Goal: Navigation & Orientation: Find specific page/section

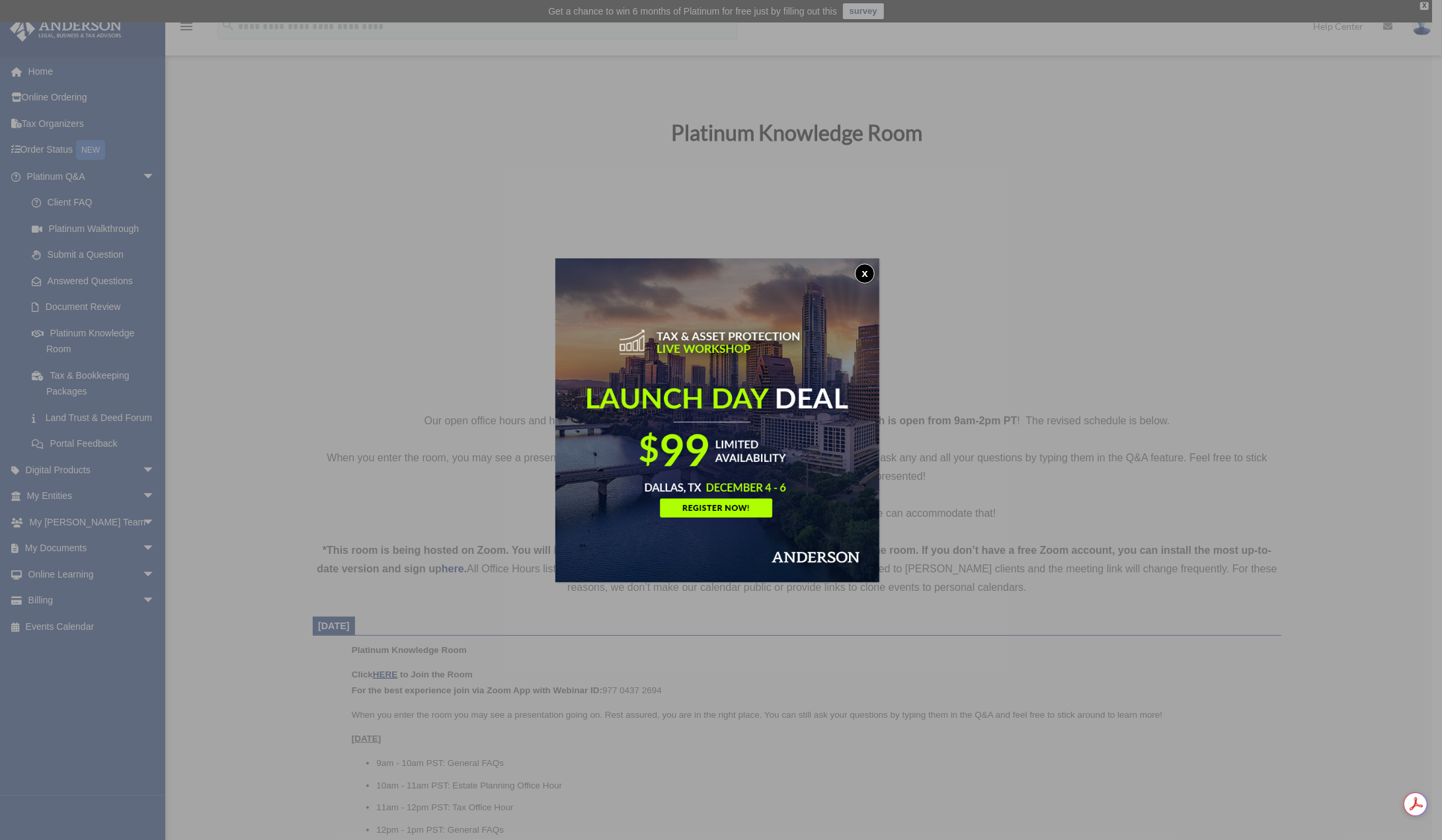
click at [1425, 8] on div "x" at bounding box center [721, 420] width 1442 height 840
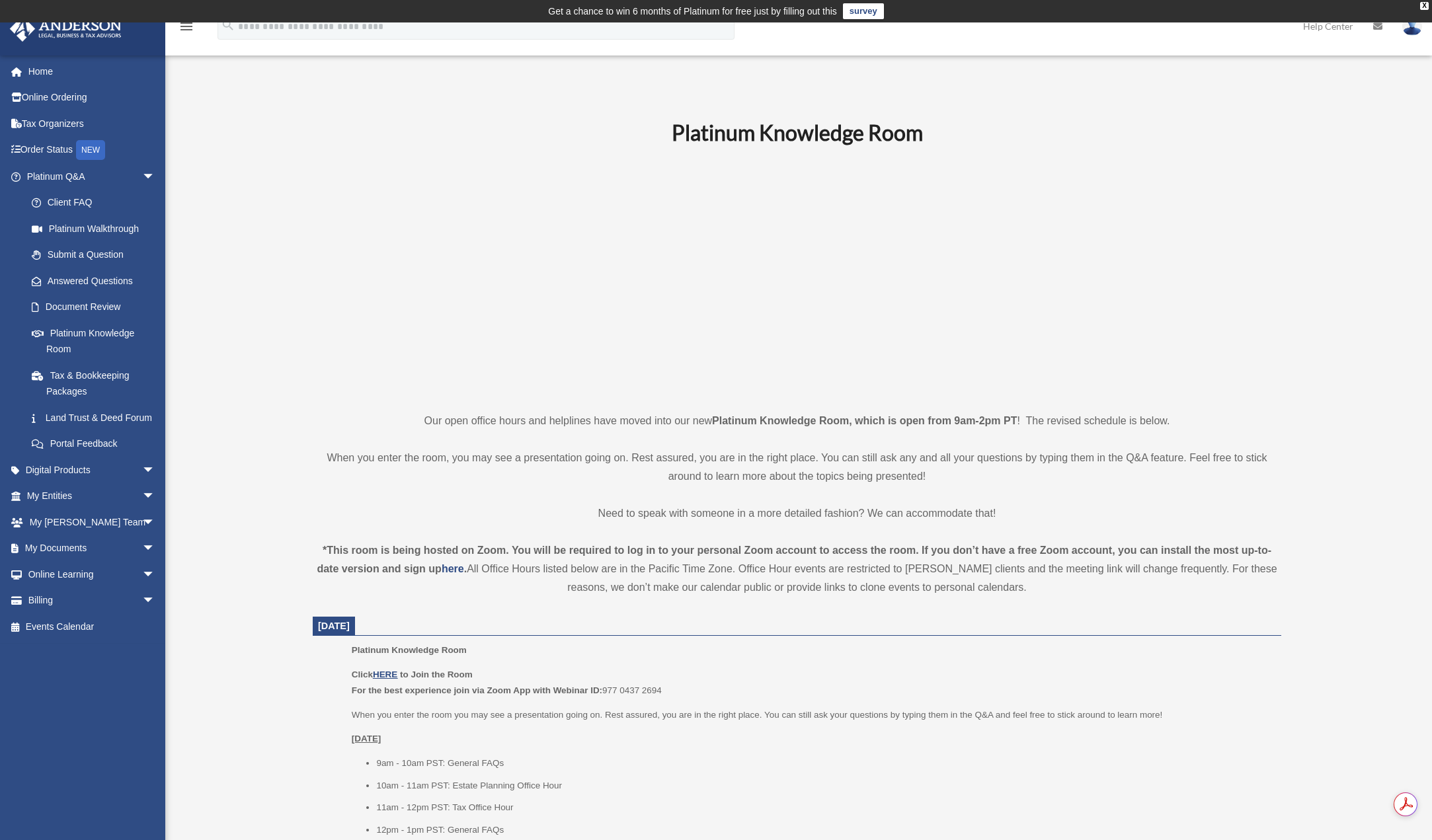
click at [1411, 27] on img at bounding box center [1412, 26] width 20 height 19
click at [58, 147] on link "Order Status NEW" at bounding box center [92, 150] width 166 height 27
click at [104, 149] on div "NEW" at bounding box center [90, 150] width 29 height 20
click at [91, 505] on link "My Entities arrow_drop_down" at bounding box center [92, 496] width 166 height 27
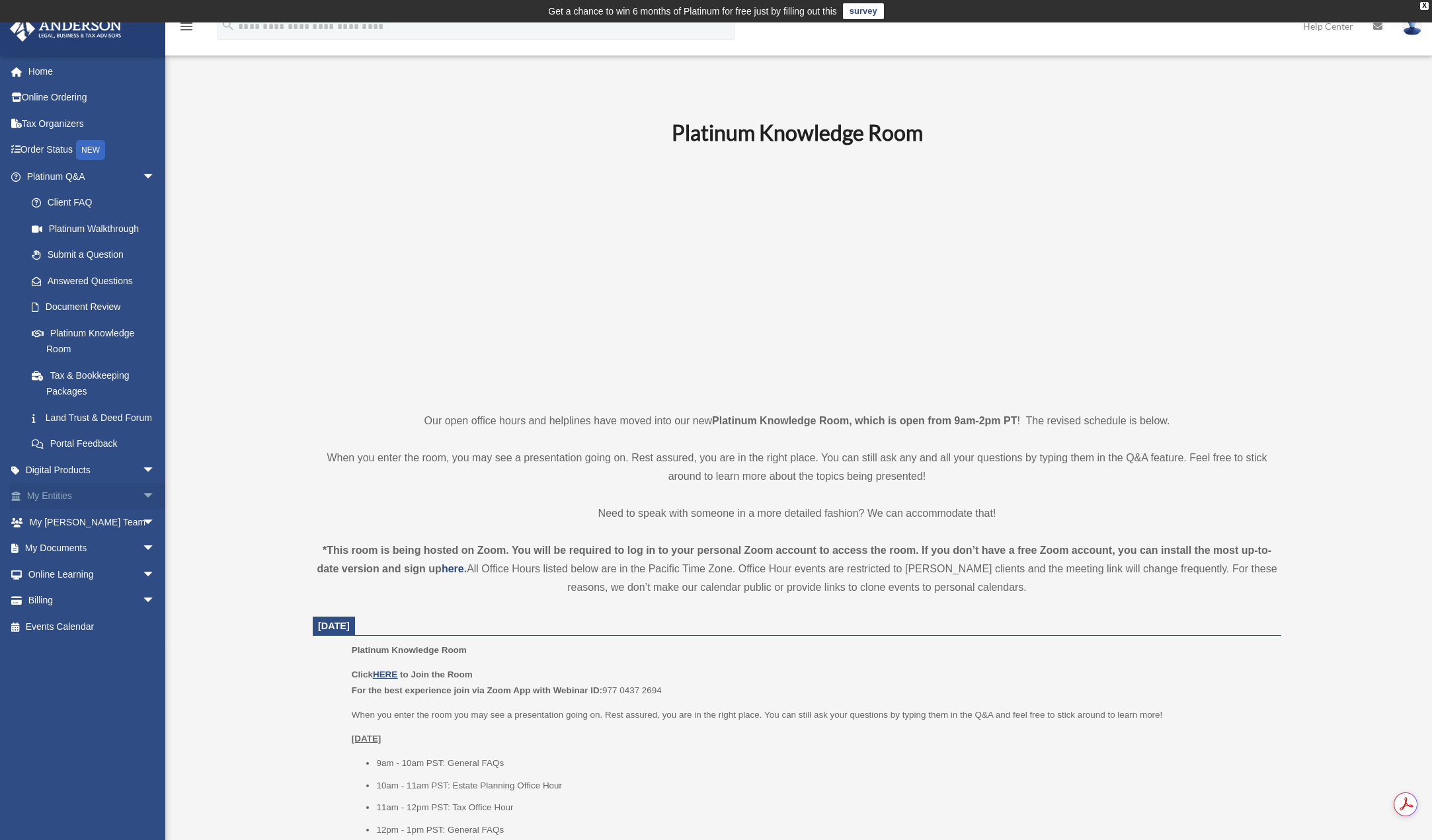
click at [142, 510] on span "arrow_drop_down" at bounding box center [155, 497] width 27 height 27
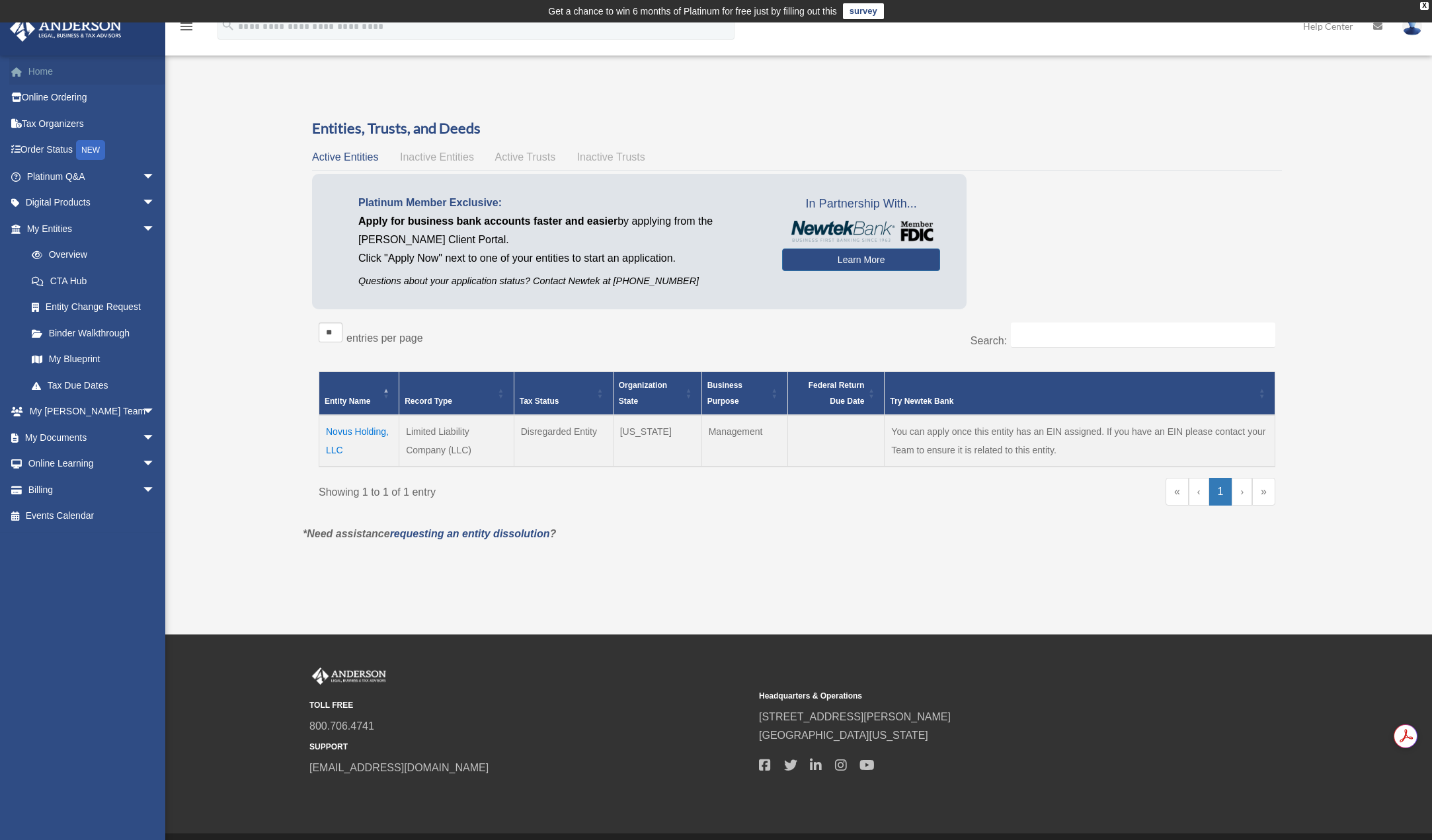
click at [63, 69] on link "Home" at bounding box center [92, 71] width 166 height 27
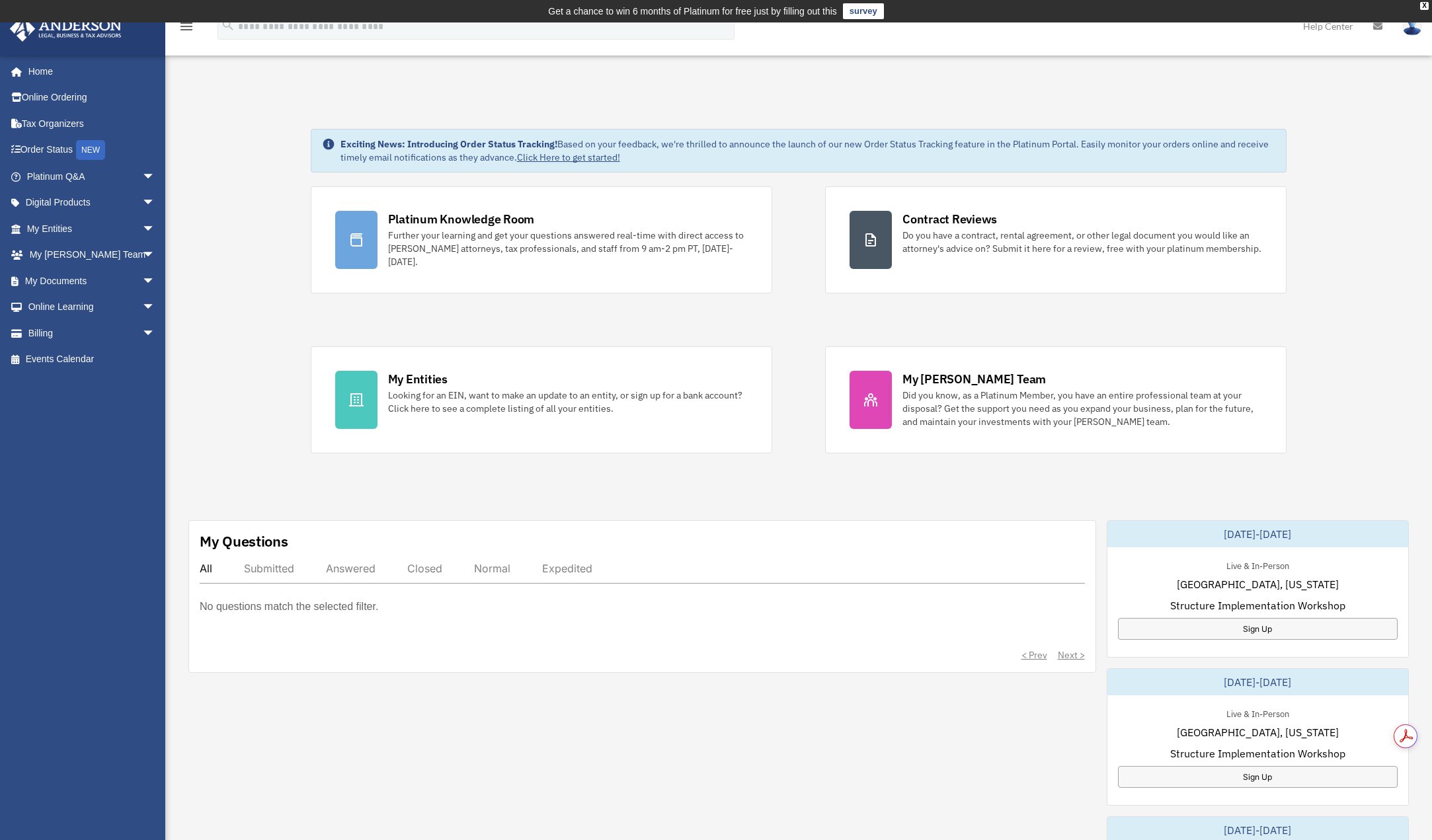
click at [1412, 34] on img at bounding box center [1412, 26] width 20 height 19
click at [1212, 64] on link "My Profile" at bounding box center [1214, 62] width 132 height 27
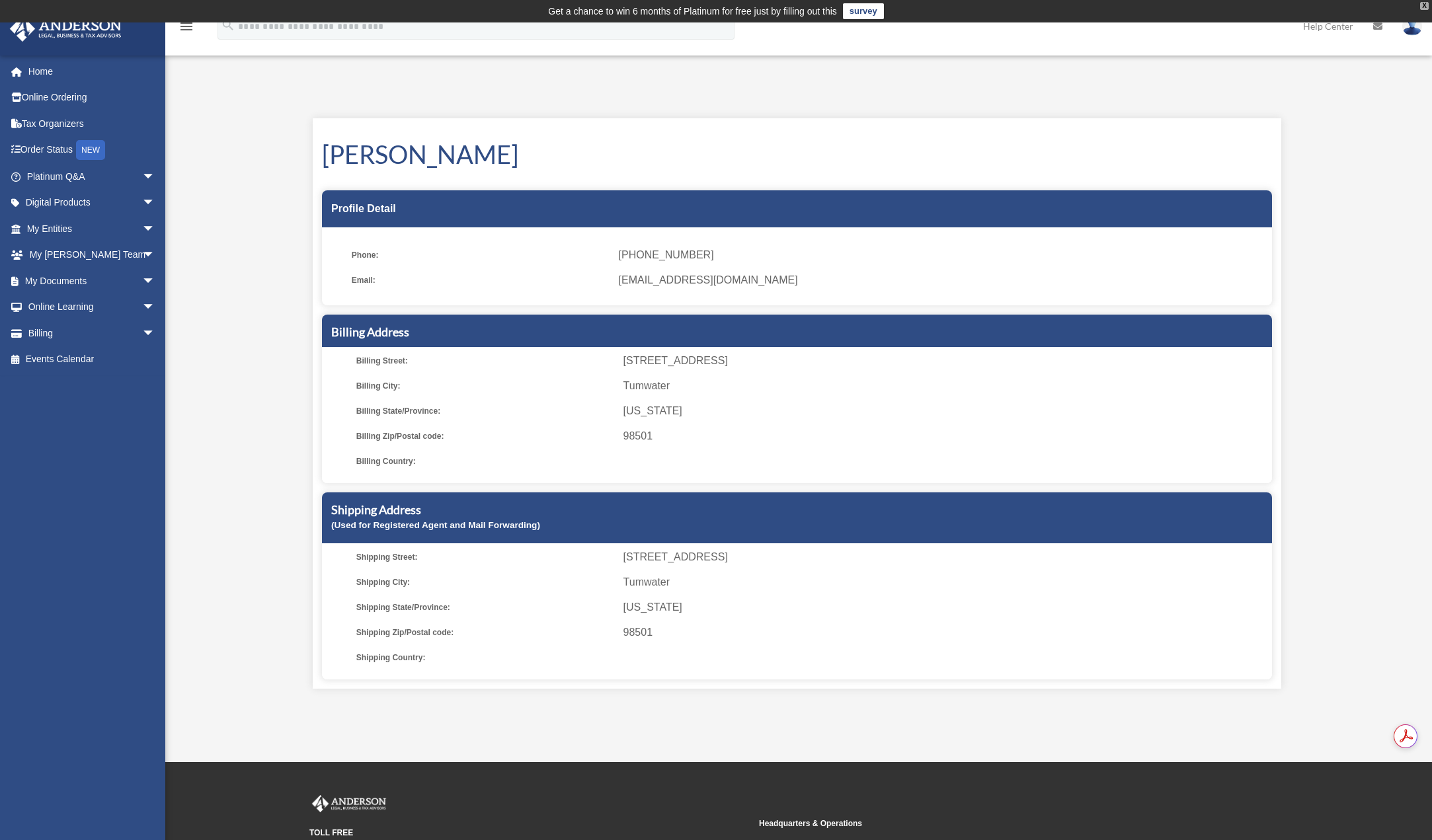
click at [1424, 8] on div "X" at bounding box center [1424, 6] width 8 height 8
